Goal: Information Seeking & Learning: Learn about a topic

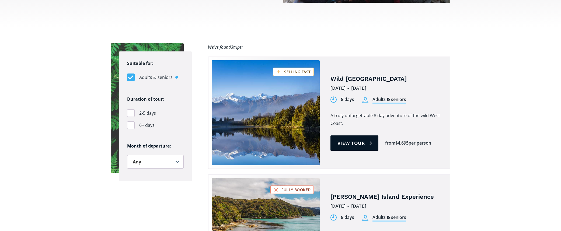
scroll to position [340, 0]
click at [355, 135] on link "View tour" at bounding box center [354, 142] width 48 height 15
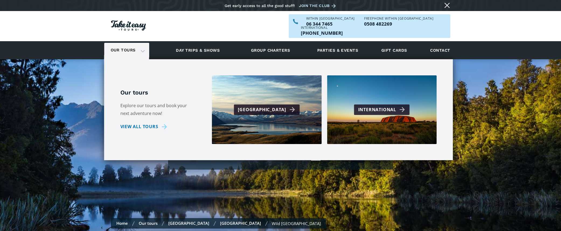
click at [135, 44] on link "Our tours" at bounding box center [123, 50] width 33 height 13
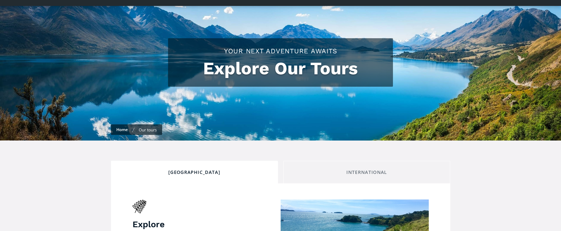
checkbox input "true"
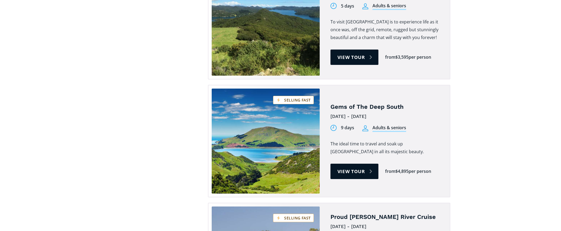
scroll to position [1068, 0]
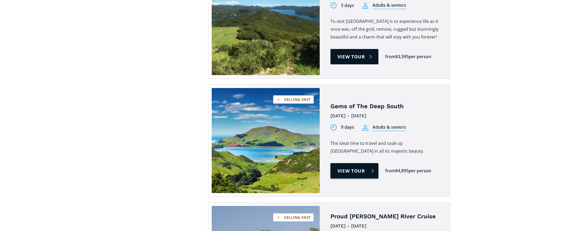
click at [346, 163] on link "View tour" at bounding box center [354, 170] width 48 height 15
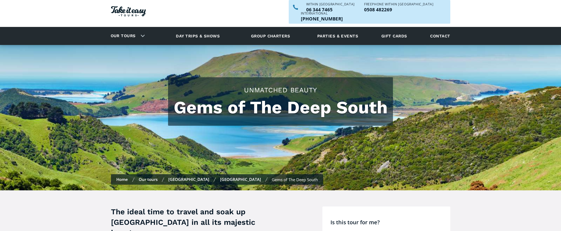
scroll to position [13, 0]
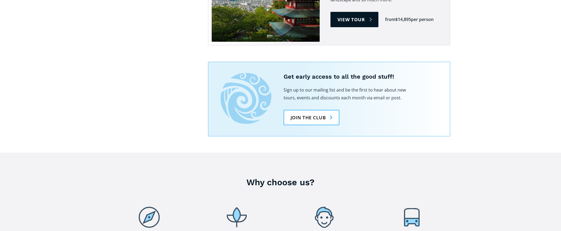
scroll to position [1820, 0]
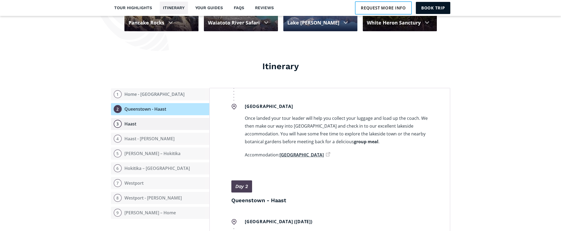
scroll to position [610, 0]
